Goal: Participate in discussion

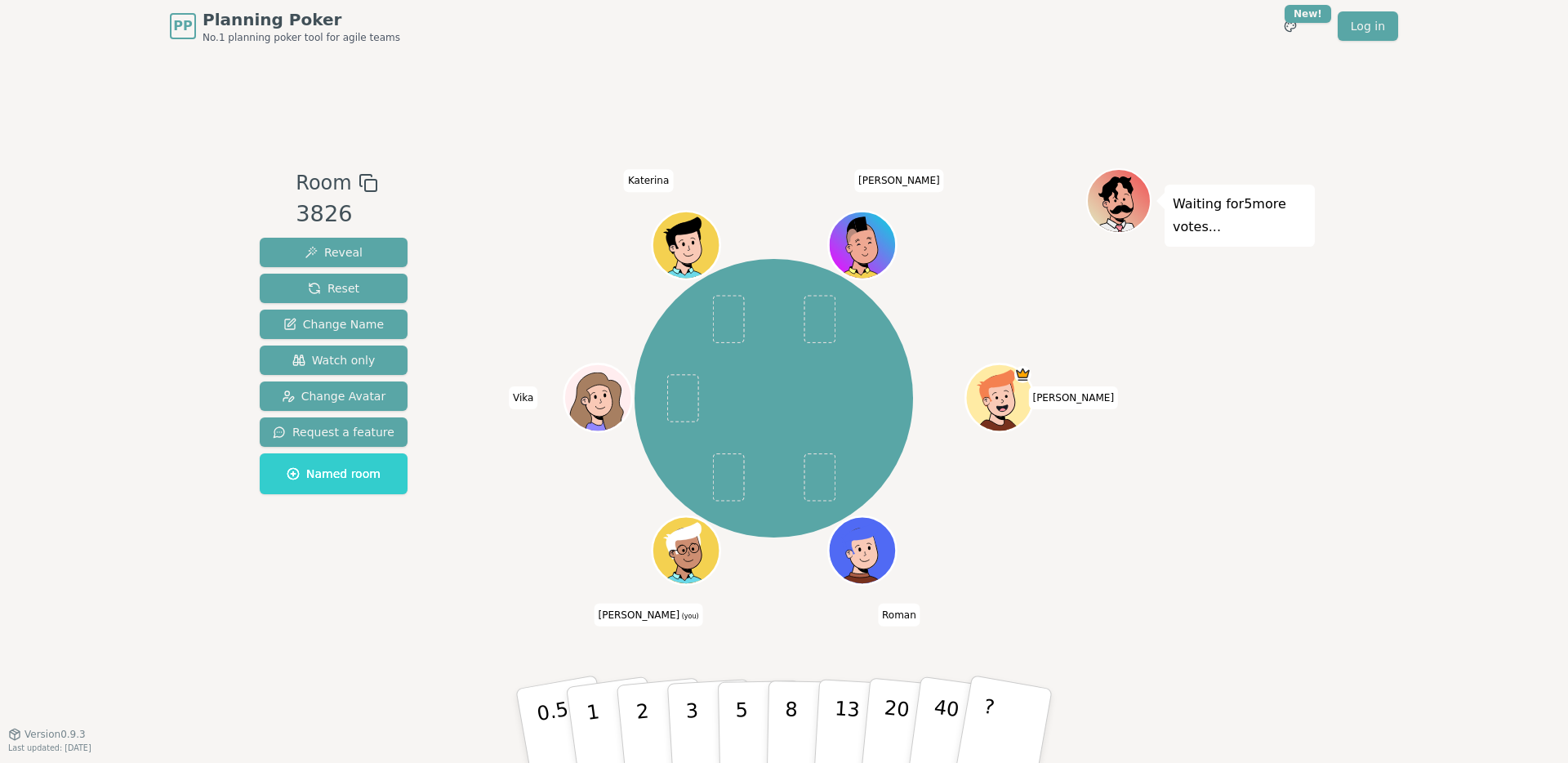
click at [1050, 543] on div "[PERSON_NAME] [PERSON_NAME] (you) [PERSON_NAME]" at bounding box center [773, 398] width 625 height 401
click at [727, 704] on button "5" at bounding box center [760, 726] width 84 height 124
click at [1133, 596] on div "Waiting for 2 more votes..." at bounding box center [1200, 393] width 229 height 450
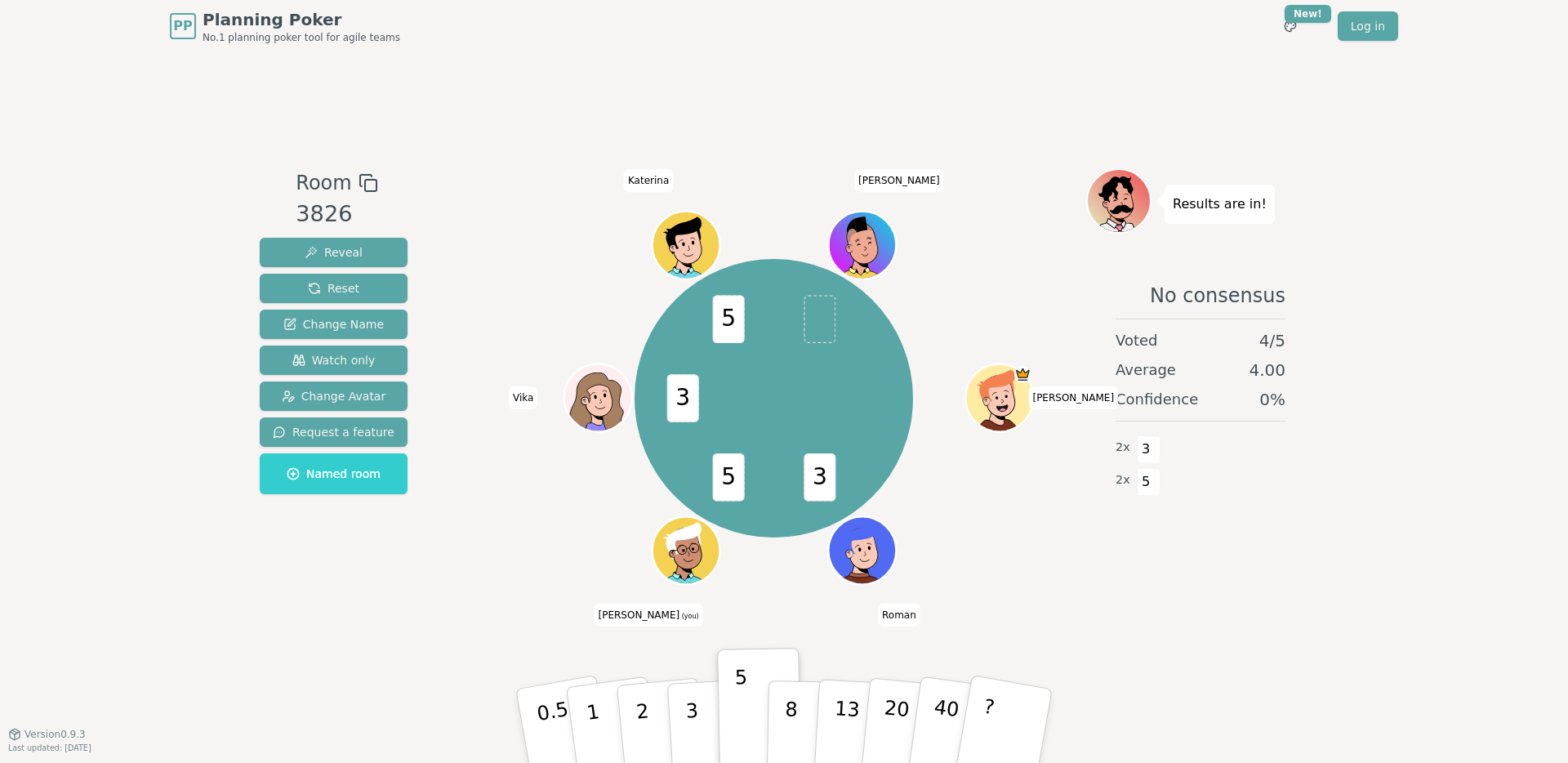
click at [1060, 603] on div "3 5 3 5 [PERSON_NAME] [PERSON_NAME] (you) [PERSON_NAME]" at bounding box center [773, 393] width 625 height 450
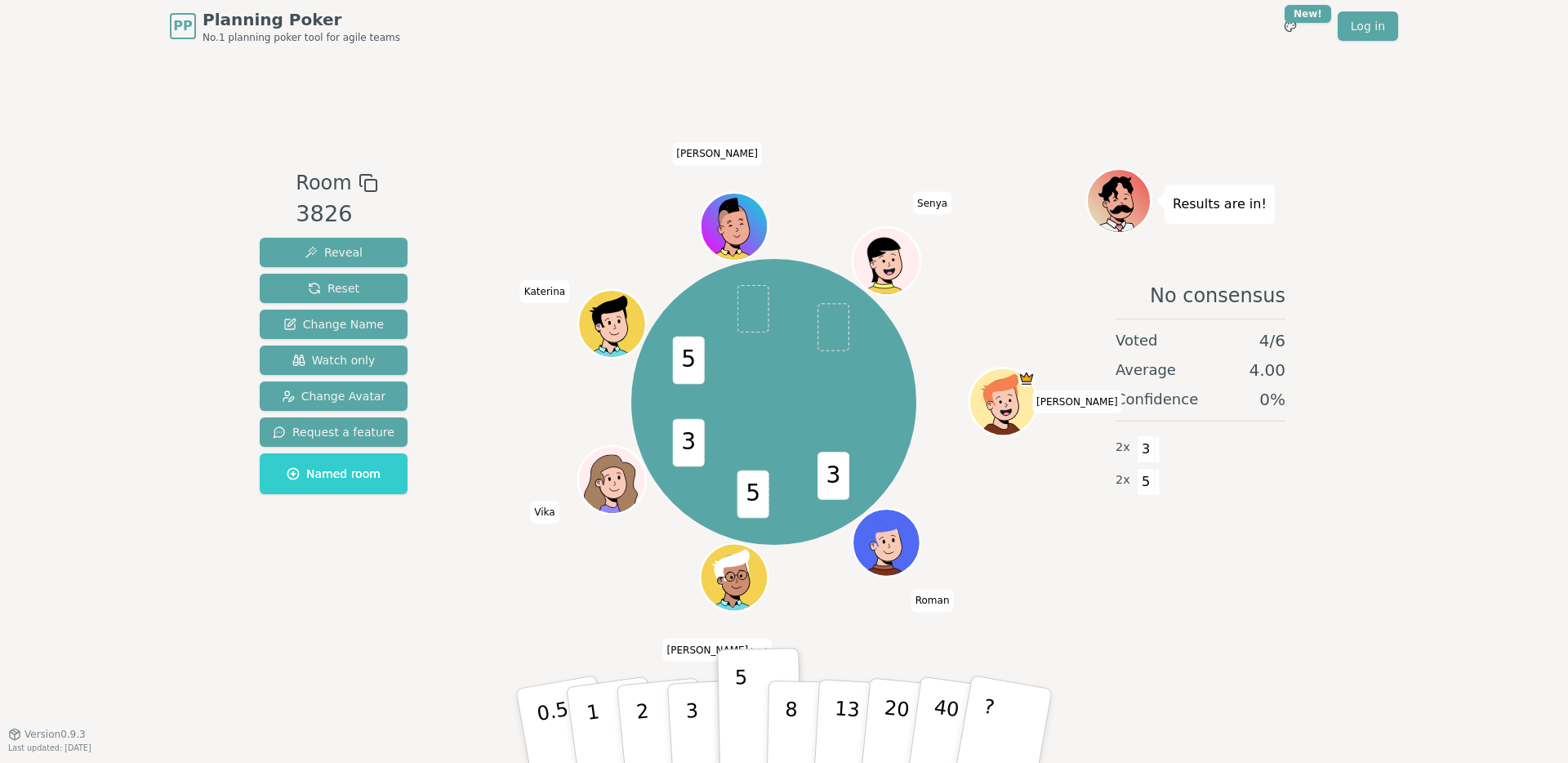
click at [1057, 604] on div "3 5 3 5 [PERSON_NAME] [PERSON_NAME] (you) [PERSON_NAME]" at bounding box center [773, 402] width 625 height 409
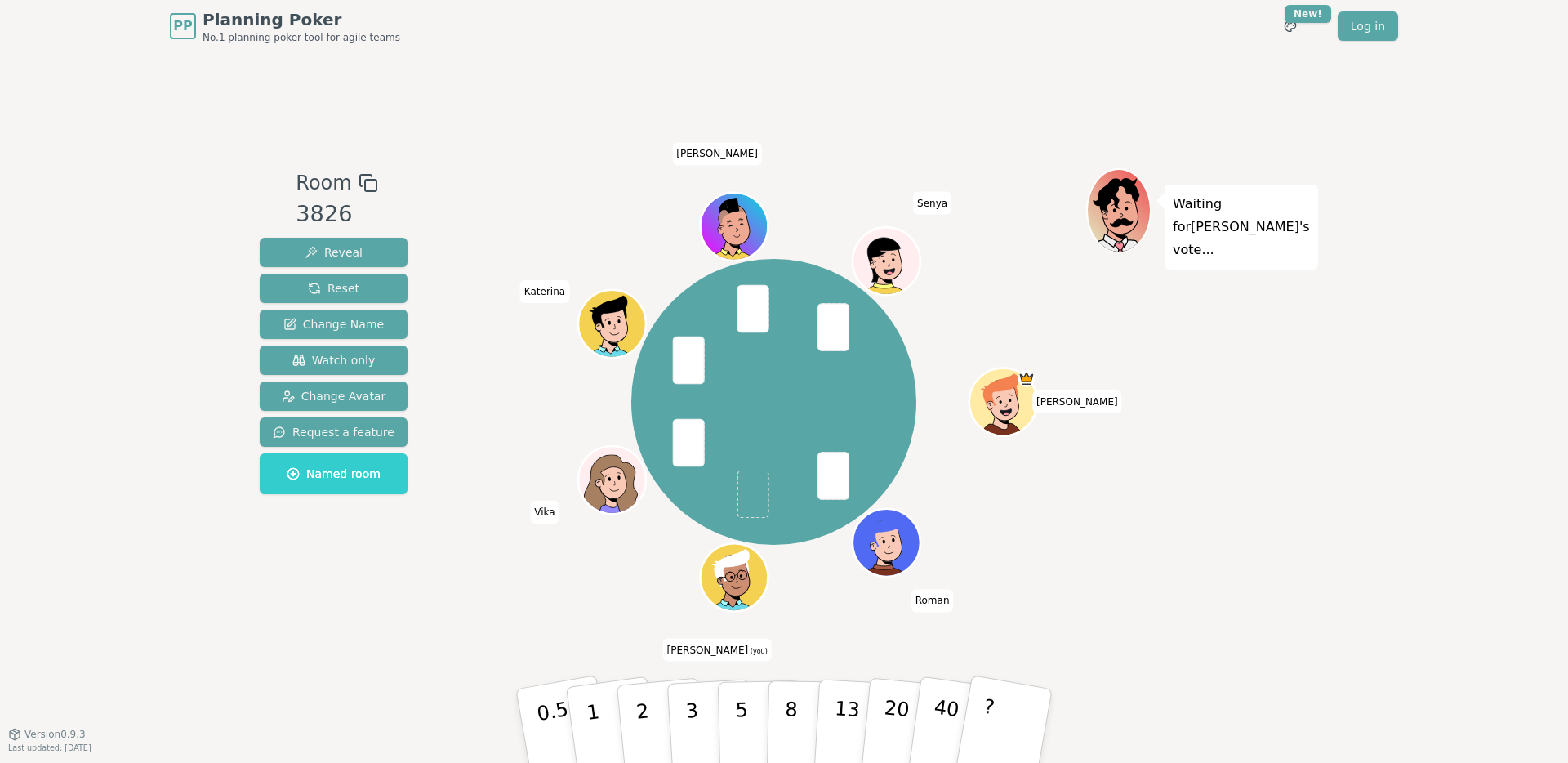
click at [804, 566] on div "[PERSON_NAME] [PERSON_NAME] (you) [PERSON_NAME]" at bounding box center [773, 402] width 625 height 409
click at [842, 719] on p "13" at bounding box center [846, 726] width 30 height 90
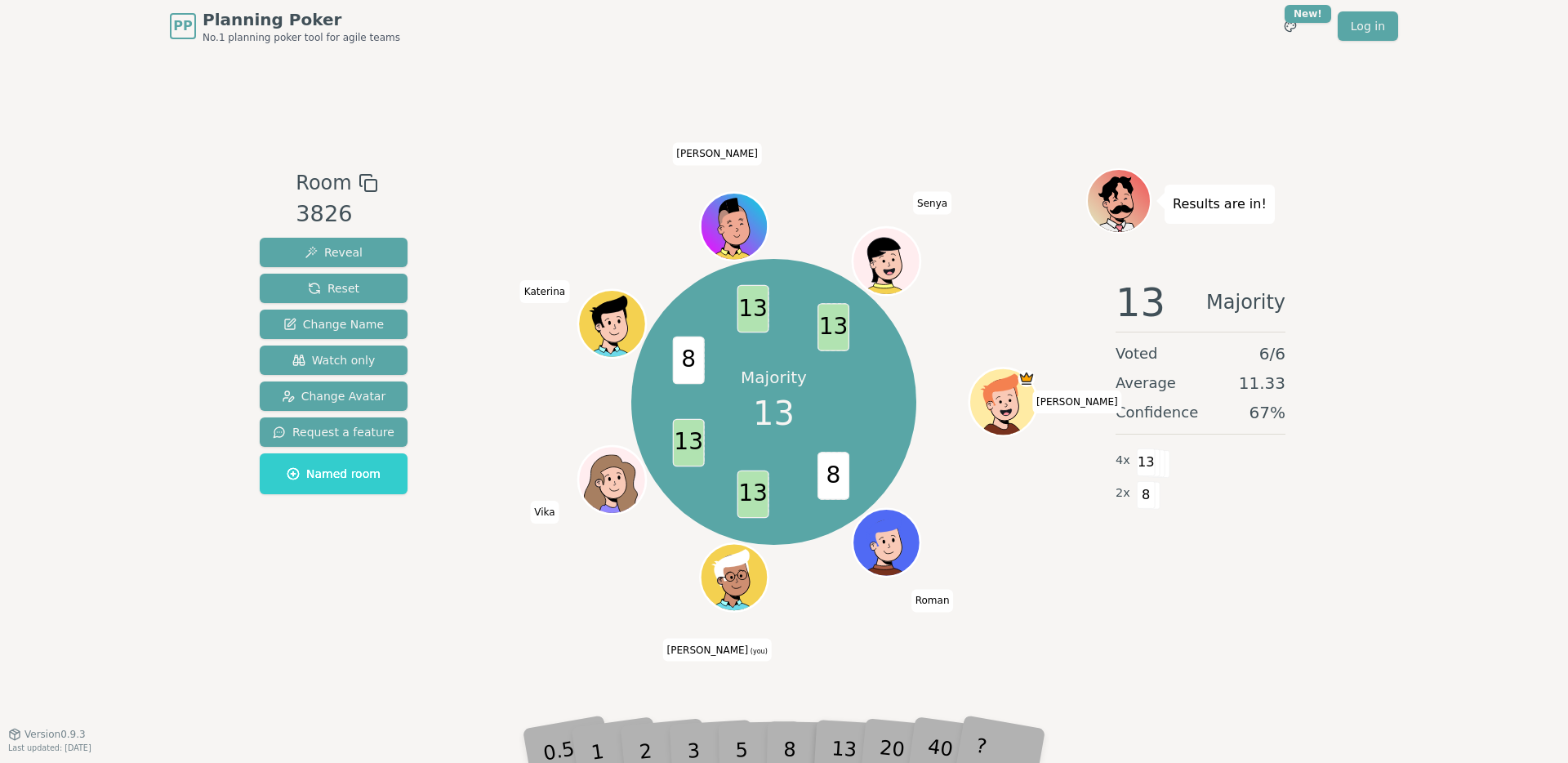
click at [1060, 627] on div "Room 3826 Reveal Reset Change Name Watch only Change Avatar Request a feature N…" at bounding box center [784, 393] width 1062 height 681
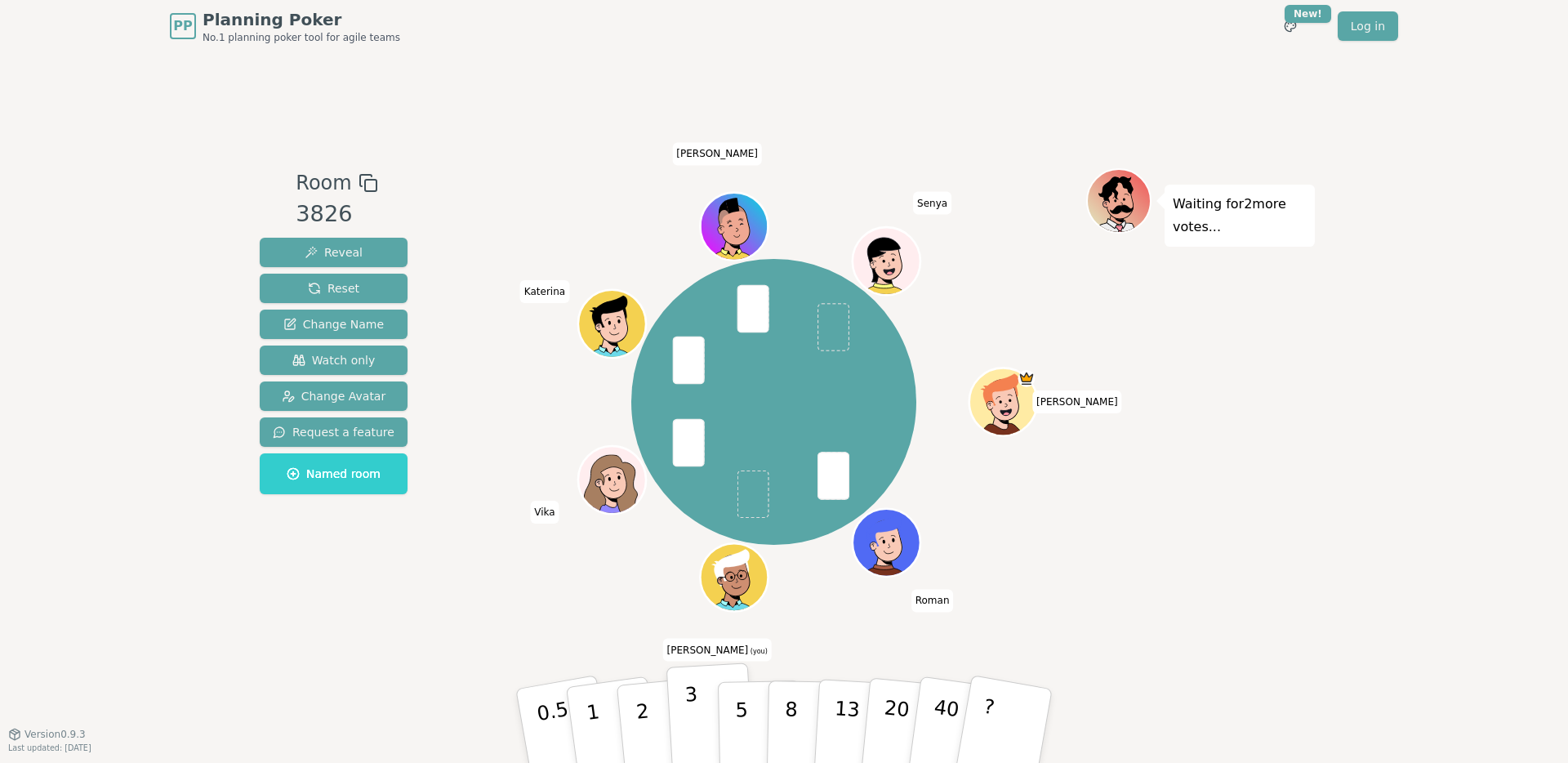
click at [706, 696] on button "3" at bounding box center [710, 726] width 89 height 128
click at [829, 651] on div "Room 3826 Reveal Reset Change Name Watch only Change Avatar Request a feature N…" at bounding box center [784, 393] width 1062 height 681
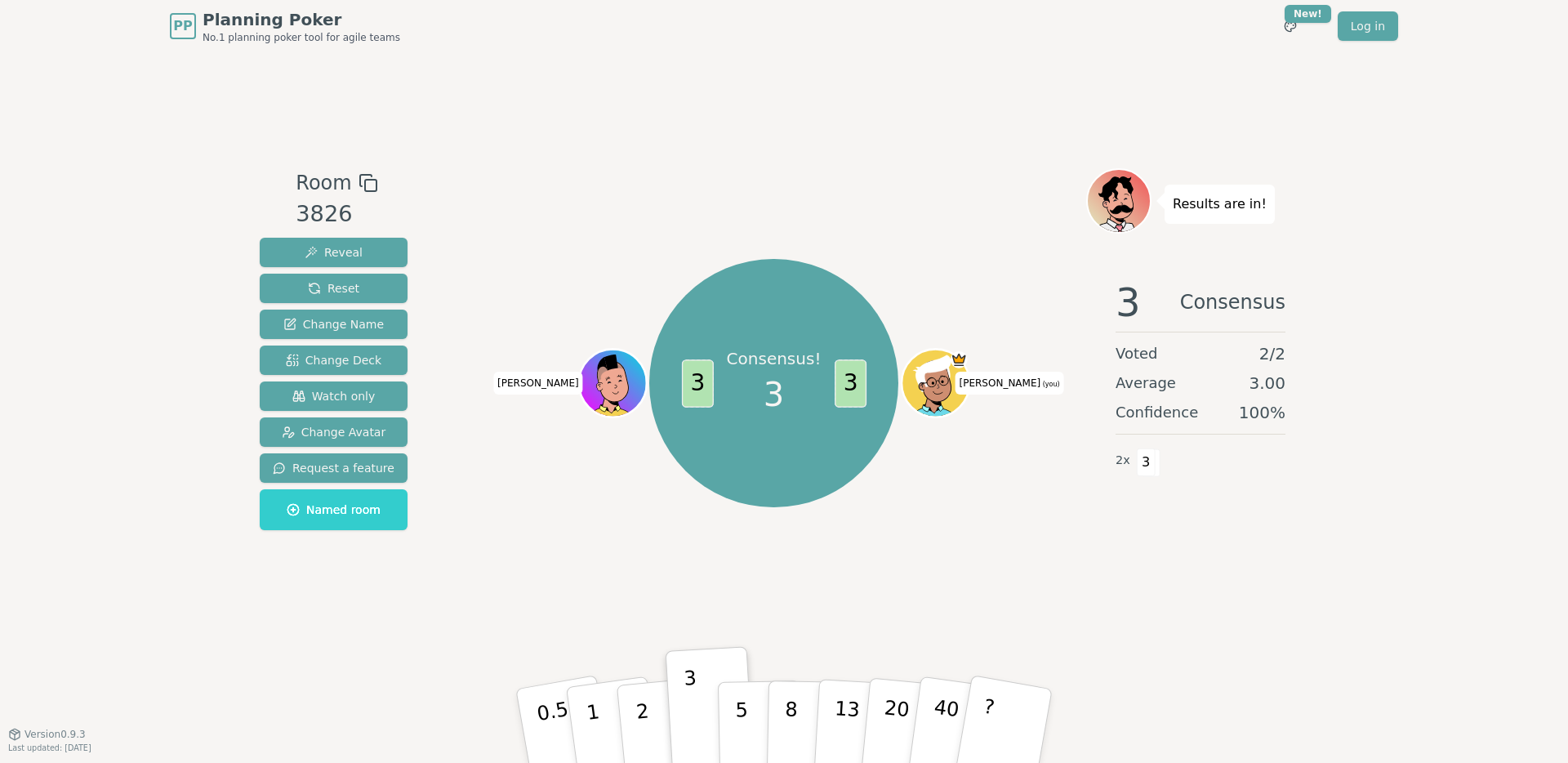
click at [607, 258] on div "Consensus! 3 3 3 [PERSON_NAME] (you) [PERSON_NAME]" at bounding box center [773, 383] width 625 height 371
